Goal: Navigation & Orientation: Find specific page/section

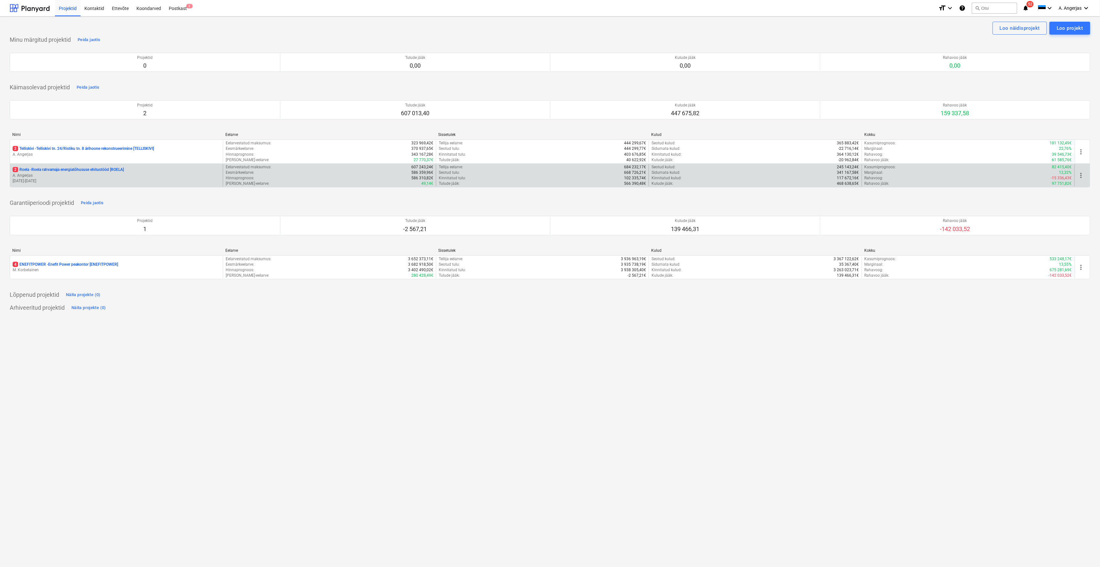
click at [82, 178] on p "A. Angerjas" at bounding box center [117, 175] width 208 height 5
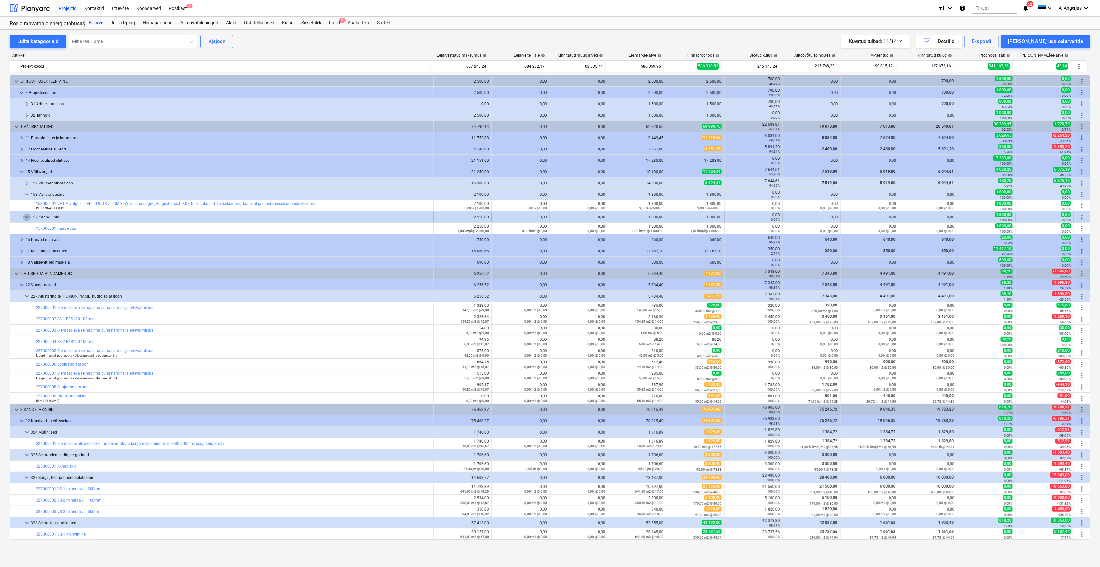
click at [24, 220] on span "keyboard_arrow_down" at bounding box center [27, 217] width 8 height 8
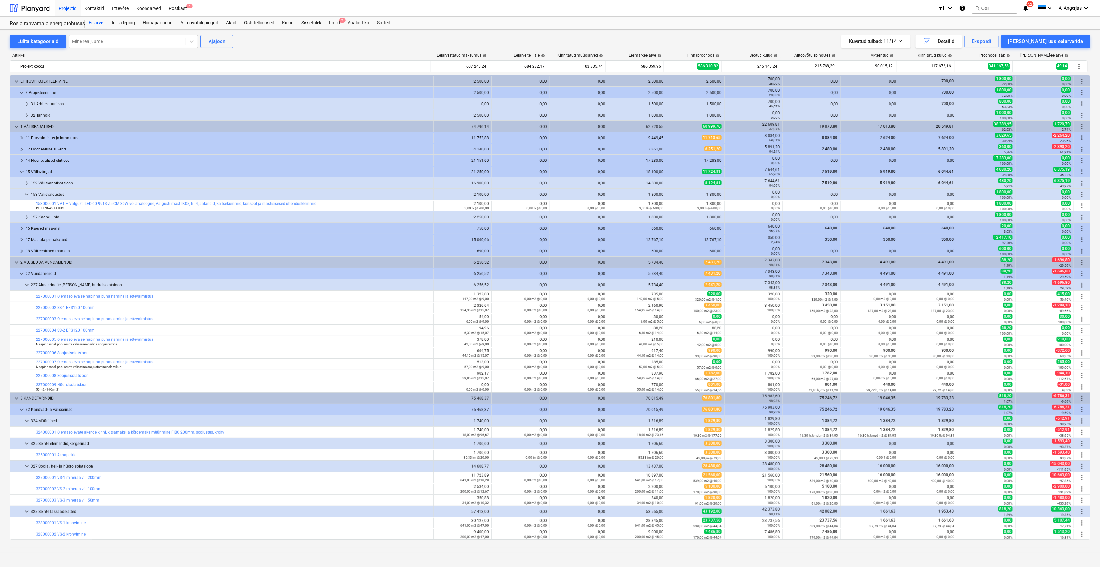
click at [24, 220] on span "keyboard_arrow_right" at bounding box center [27, 217] width 8 height 8
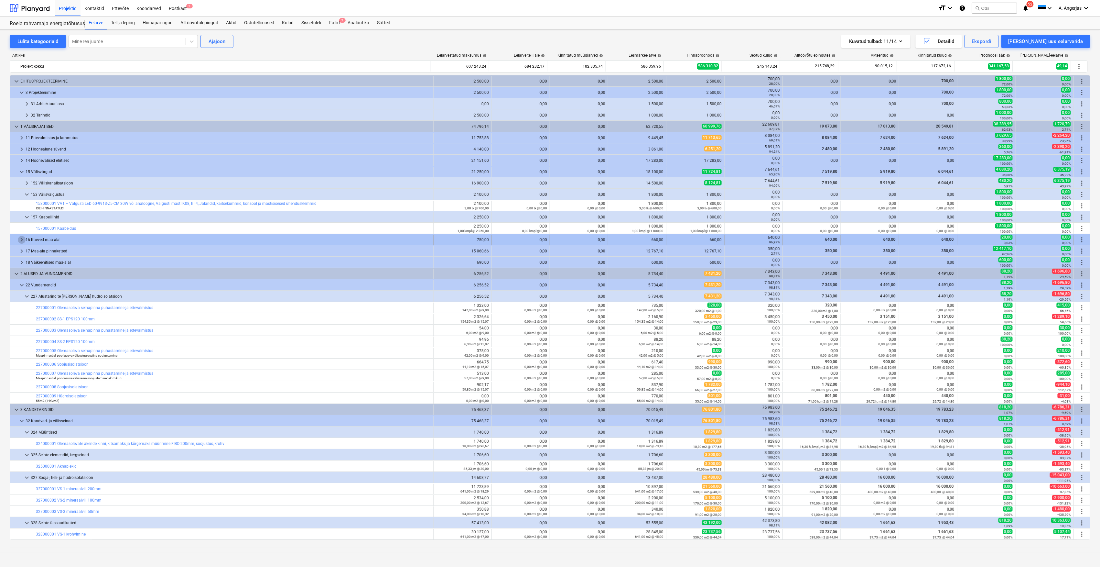
click at [19, 237] on span "keyboard_arrow_right" at bounding box center [22, 240] width 8 height 8
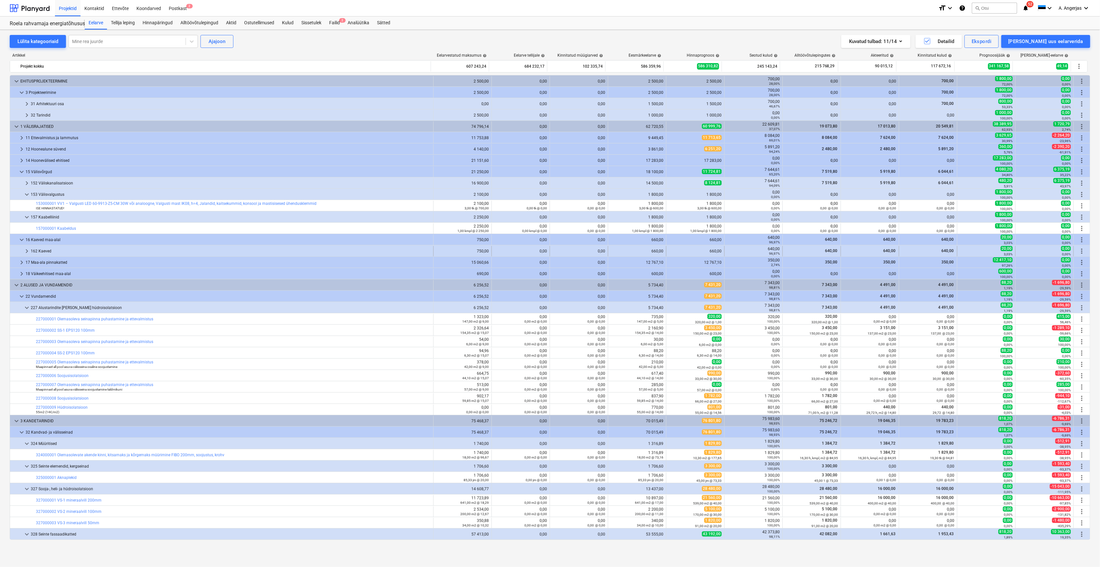
click at [26, 253] on span "keyboard_arrow_right" at bounding box center [27, 251] width 8 height 8
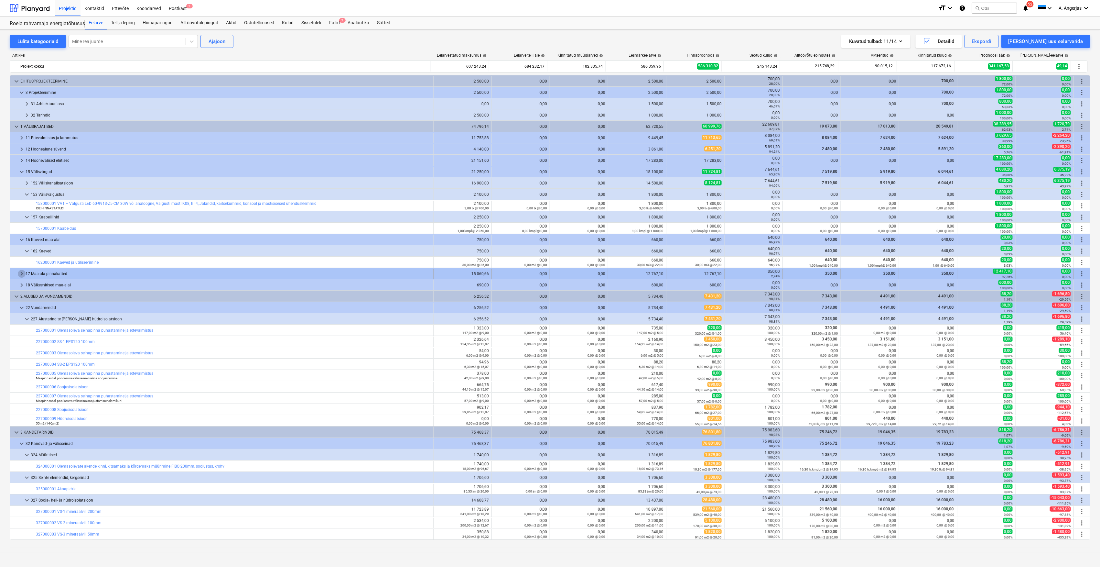
click at [18, 275] on span "keyboard_arrow_right" at bounding box center [22, 274] width 8 height 8
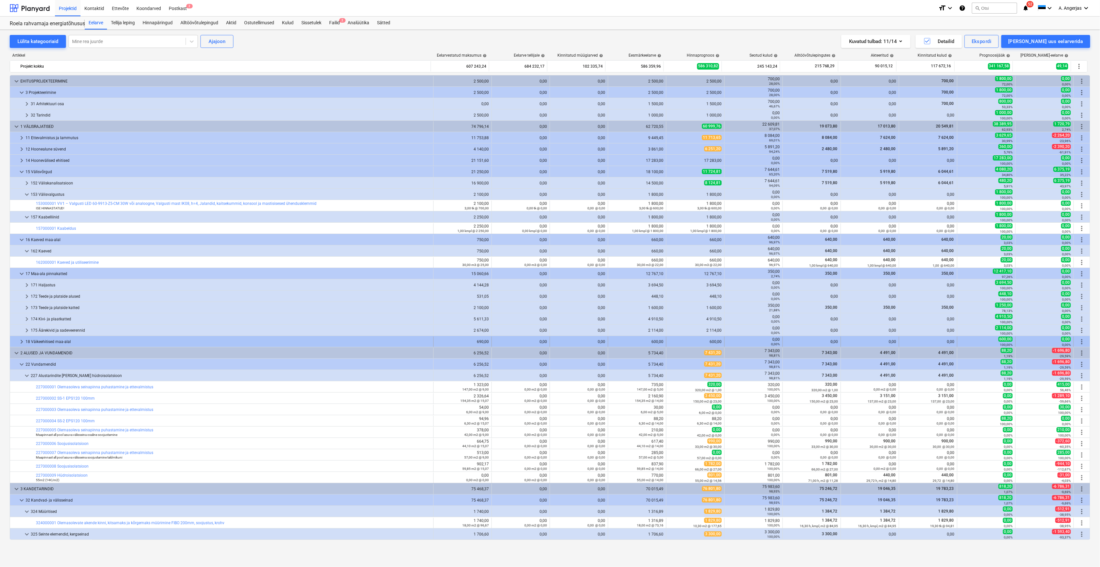
click at [19, 340] on span "keyboard_arrow_right" at bounding box center [22, 342] width 8 height 8
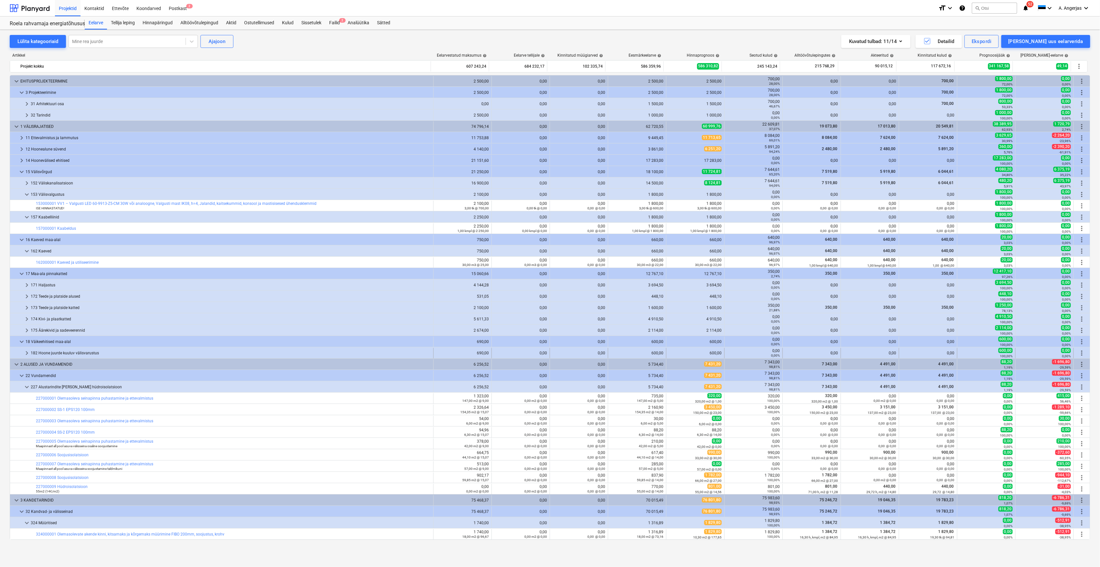
click at [24, 351] on span "keyboard_arrow_right" at bounding box center [27, 353] width 8 height 8
